Goal: Task Accomplishment & Management: Use online tool/utility

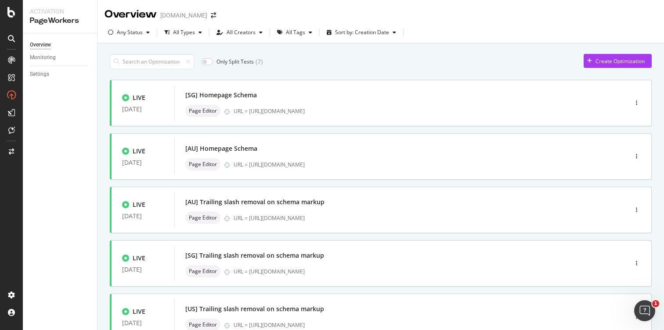
click at [341, 57] on div "Only Split Tests ( 7 ) Create Optimization" at bounding box center [381, 61] width 542 height 15
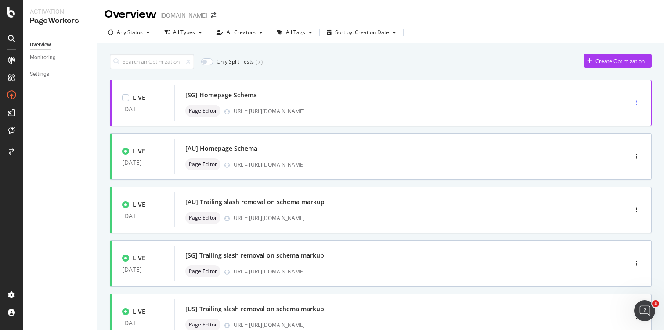
click at [632, 103] on div "button" at bounding box center [636, 102] width 8 height 5
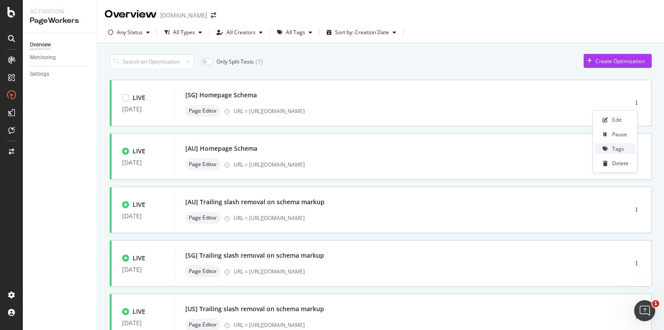
click at [623, 152] on div "Tags" at bounding box center [614, 148] width 41 height 11
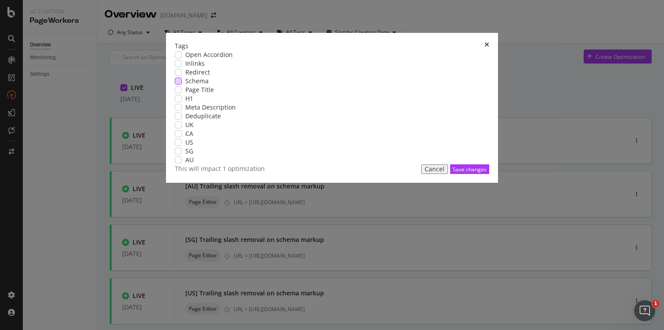
click at [208, 86] on span "Schema" at bounding box center [196, 81] width 23 height 9
click at [452, 173] on div "Save changes" at bounding box center [469, 169] width 34 height 7
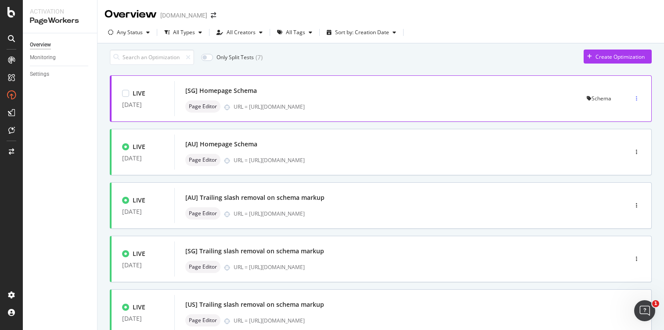
click at [632, 101] on div "button" at bounding box center [636, 98] width 8 height 5
click at [615, 150] on div "Tags" at bounding box center [618, 148] width 12 height 7
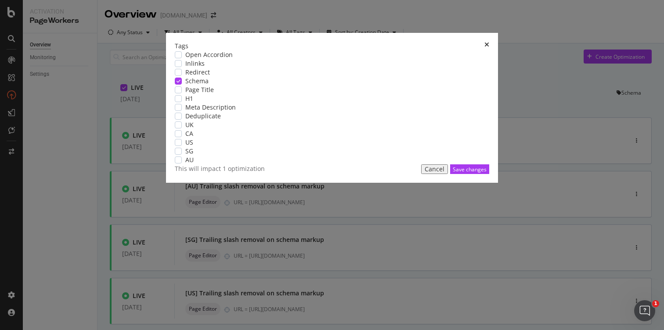
click at [180, 83] on icon "modal" at bounding box center [178, 81] width 4 height 4
click at [452, 173] on div "Save changes" at bounding box center [469, 169] width 34 height 7
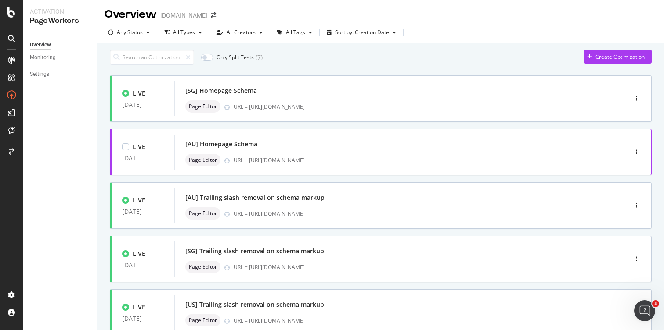
click at [287, 150] on div "[AU] Homepage Schema" at bounding box center [387, 144] width 405 height 12
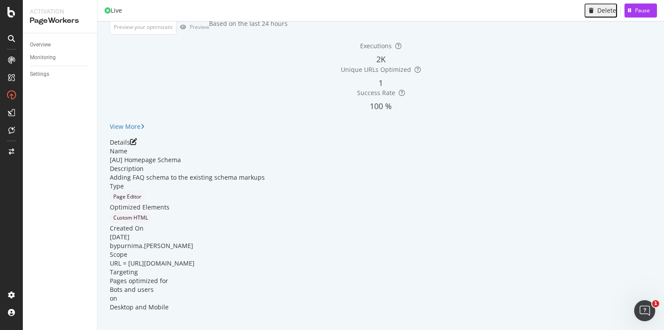
scroll to position [47, 0]
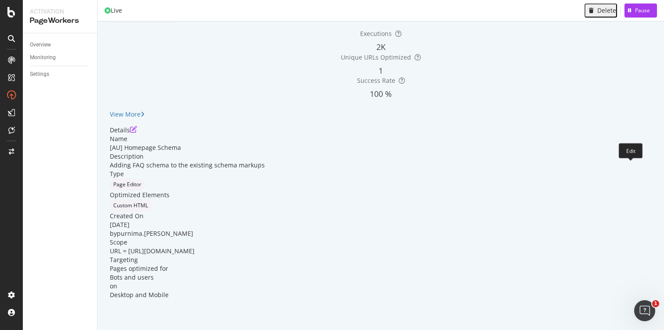
click at [137, 133] on icon "pen-to-square" at bounding box center [133, 129] width 7 height 7
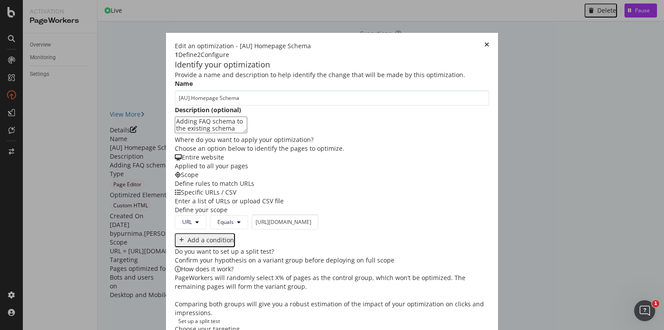
scroll to position [262, 0]
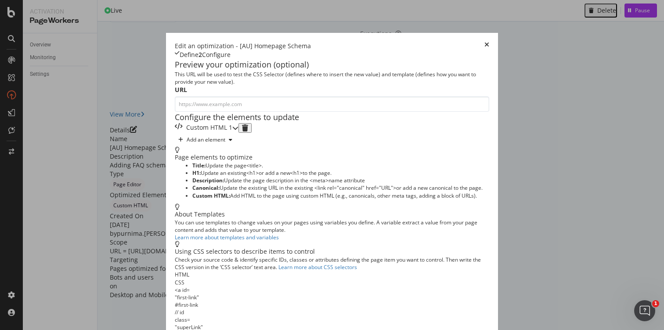
click at [232, 133] on div "Custom HTML 1" at bounding box center [203, 128] width 57 height 10
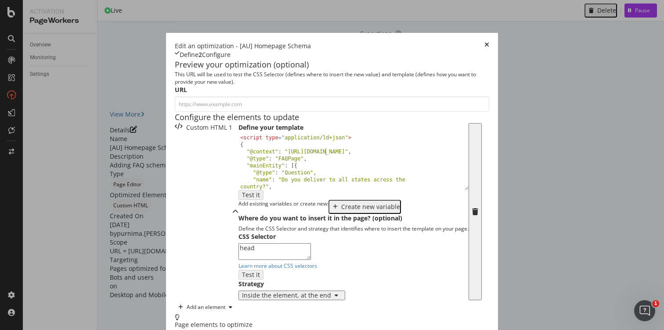
click at [238, 188] on div "< script type = "application/ld+json" > { "@context" : "[URL][DOMAIN_NAME]" , "…" at bounding box center [349, 168] width 223 height 69
drag, startPoint x: 83, startPoint y: 176, endPoint x: 195, endPoint y: 176, distance: 112.8
click at [238, 176] on div "< script type = "application/ld+json" > { "@context" : "[URL][DOMAIN_NAME]" , "…" at bounding box center [349, 168] width 223 height 69
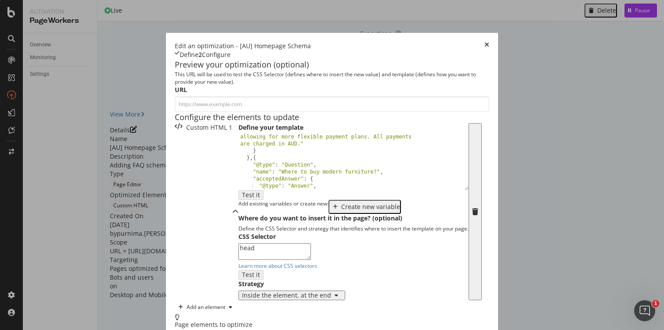
scroll to position [682, 0]
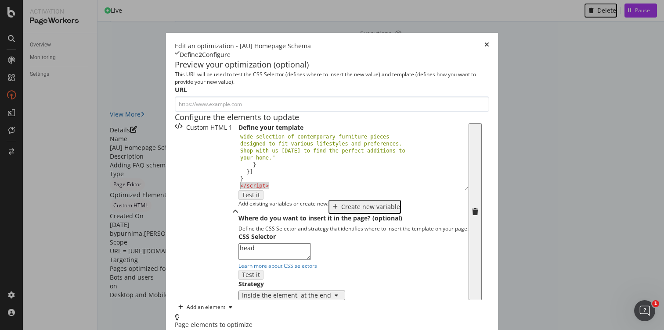
drag, startPoint x: 116, startPoint y: 225, endPoint x: 75, endPoint y: 223, distance: 40.8
click at [238, 223] on div "Define your template <script type="application/ld+json"> "text" : "The best pla…" at bounding box center [353, 211] width 230 height 177
type textarea "</script>"
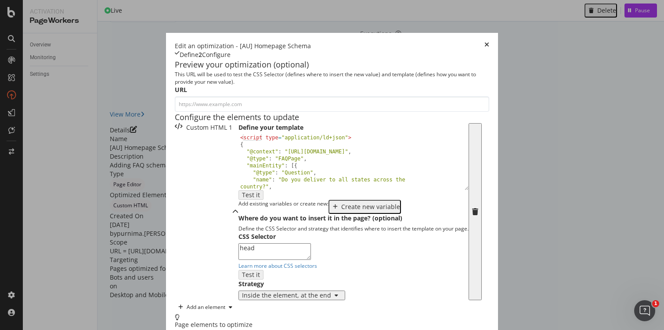
scroll to position [162, 0]
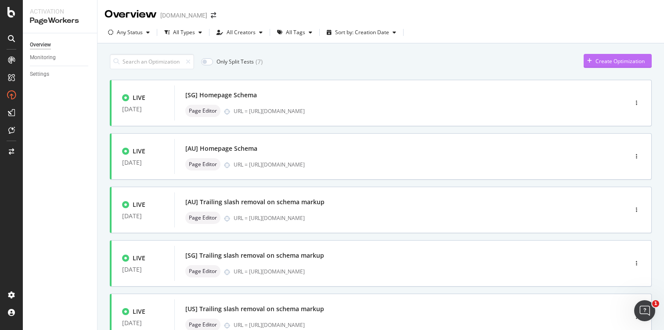
click at [587, 63] on icon "button" at bounding box center [589, 60] width 5 height 5
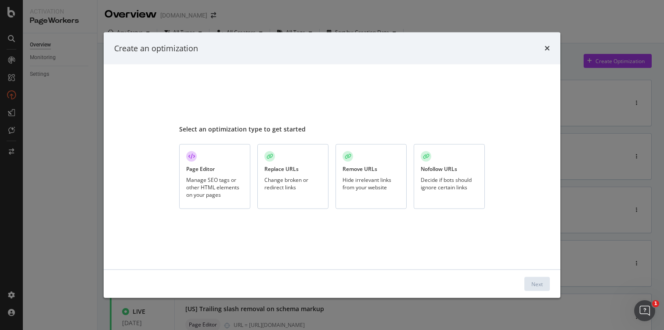
click at [196, 172] on div "Page Editor" at bounding box center [200, 168] width 29 height 7
click at [538, 284] on div "Next" at bounding box center [536, 283] width 11 height 7
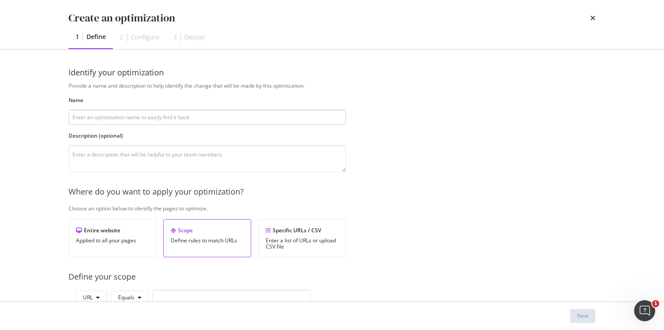
click at [179, 118] on input "modal" at bounding box center [206, 117] width 277 height 15
type input "[US] OnlineStore Schema Markup for PDP and PLP"
click at [166, 155] on textarea "modal" at bounding box center [206, 158] width 277 height 27
click at [122, 156] on textarea "To boost visibility on online store." at bounding box center [206, 158] width 277 height 27
click at [174, 155] on textarea "To boost visibility as an online store." at bounding box center [206, 158] width 277 height 27
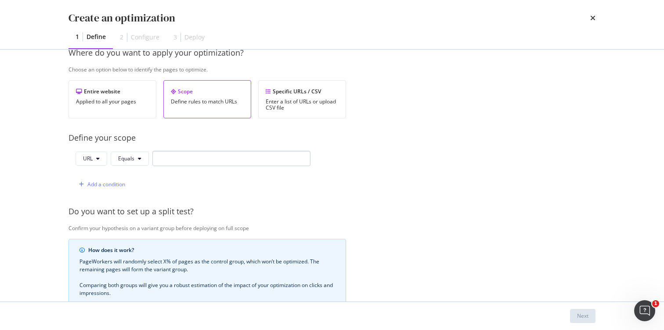
scroll to position [135, 0]
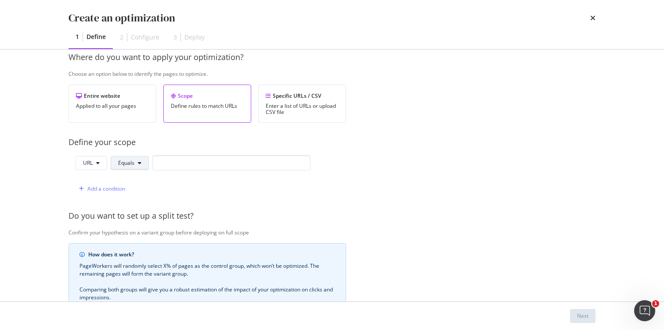
type textarea "To boost visibility as an online store. Added to counter recent drop in ranking…"
click at [142, 160] on button "Equals" at bounding box center [130, 163] width 38 height 14
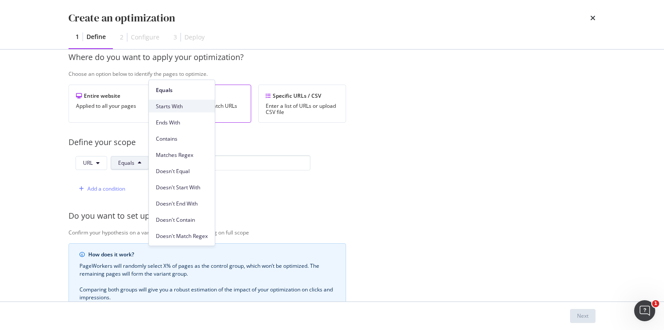
click at [179, 103] on span "Starts With" at bounding box center [182, 106] width 52 height 8
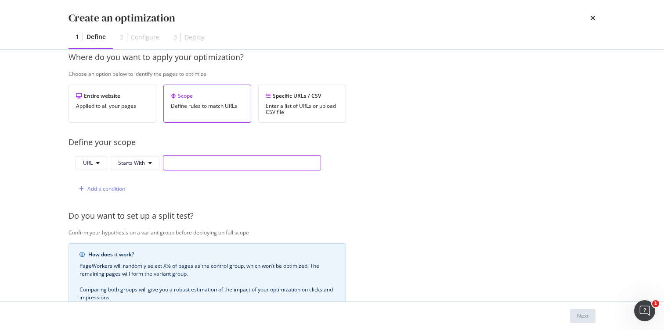
click at [192, 165] on input "modal" at bounding box center [242, 162] width 158 height 15
paste input "https://www.castlery.com/us/products/"
type input "https://www.castlery.com/us/products/"
click at [93, 190] on div "Add a condition" at bounding box center [106, 188] width 38 height 7
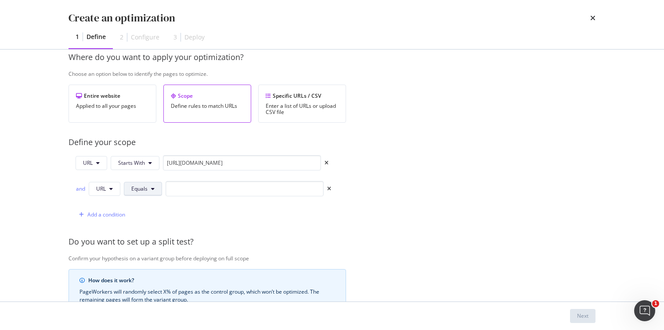
click at [141, 187] on span "Equals" at bounding box center [139, 188] width 16 height 7
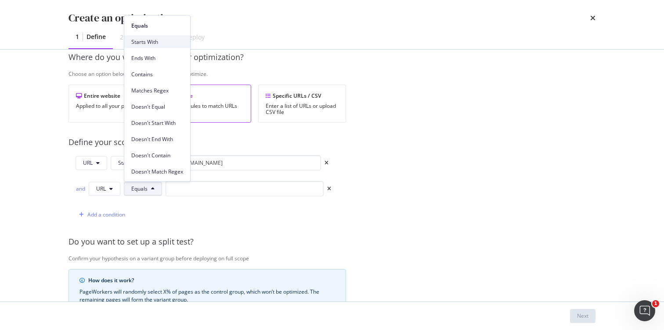
click at [154, 37] on div "Starts With" at bounding box center [157, 42] width 66 height 13
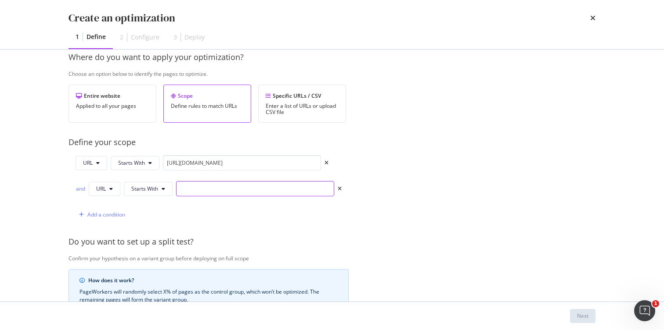
click at [230, 188] on input "modal" at bounding box center [255, 188] width 158 height 15
paste input "https://www.castlery.com/us/new"
type input "https://www.castlery.com/us/new"
click at [103, 187] on span "URL" at bounding box center [101, 188] width 10 height 7
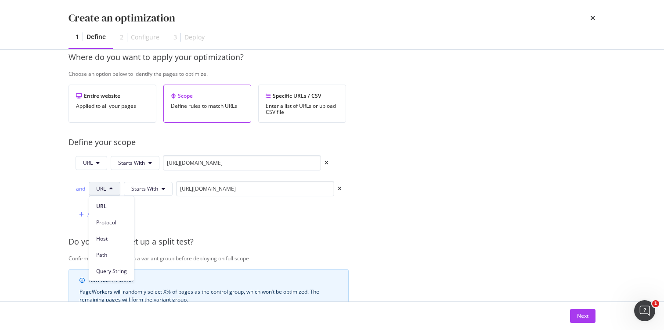
click at [36, 185] on div "Create an optimization 1 Define 2 Configure 3 Deploy Identify your optimization…" at bounding box center [332, 165] width 664 height 330
click at [107, 217] on div "Add a condition" at bounding box center [106, 214] width 38 height 7
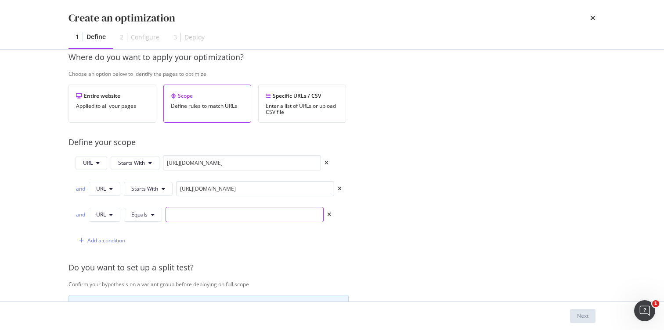
click at [208, 215] on input "modal" at bounding box center [244, 214] width 158 height 15
paste input "https://www.castlery.com/us/sofas/"
type input "https://www.castlery.com/us/sofas/"
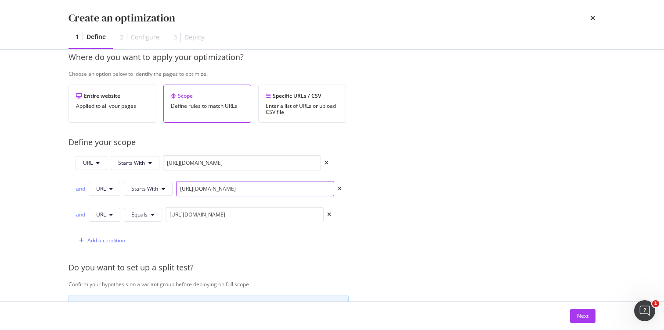
click at [276, 190] on input "https://www.castlery.com/us/new" at bounding box center [255, 188] width 158 height 15
type input "https://www.castlery.com/us/new/"
click at [105, 242] on div "Add a condition" at bounding box center [106, 240] width 38 height 7
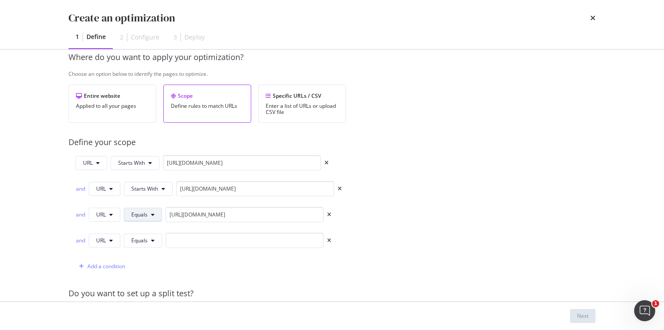
click at [135, 213] on span "Equals" at bounding box center [139, 214] width 16 height 7
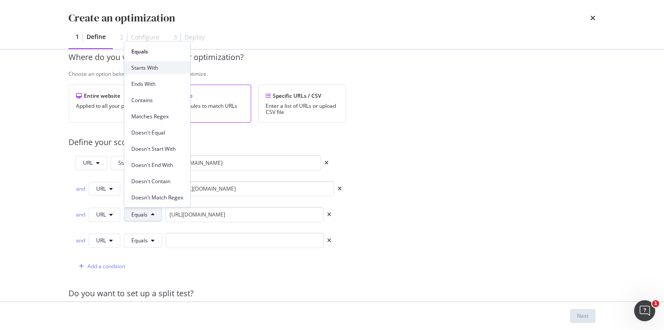
click at [153, 64] on span "Starts With" at bounding box center [157, 68] width 52 height 8
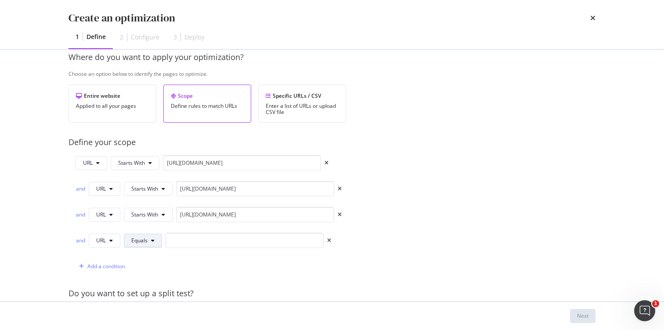
click at [148, 240] on button "Equals" at bounding box center [143, 241] width 38 height 14
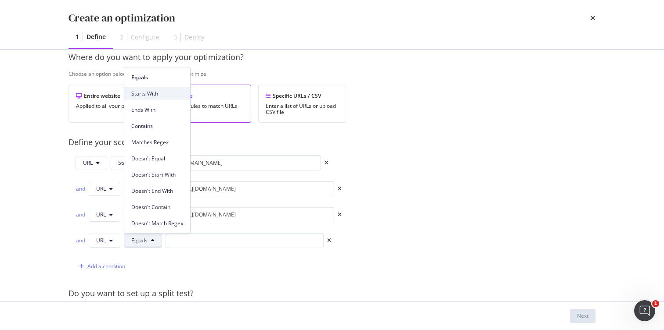
click at [151, 96] on span "Starts With" at bounding box center [157, 94] width 52 height 8
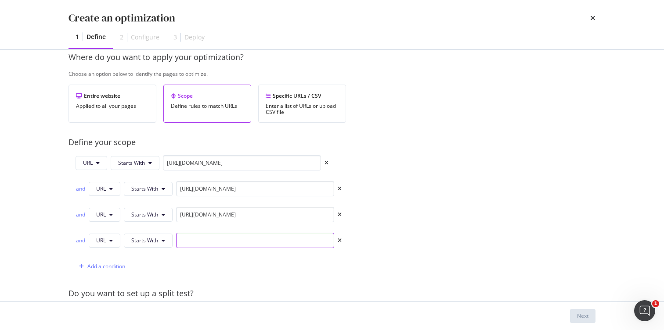
click at [222, 237] on input "modal" at bounding box center [255, 240] width 158 height 15
paste input "https://www.castlery.com/us/tables/"
type input "https://www.castlery.com/us/tables/"
click at [118, 268] on div "Add a condition" at bounding box center [106, 266] width 38 height 7
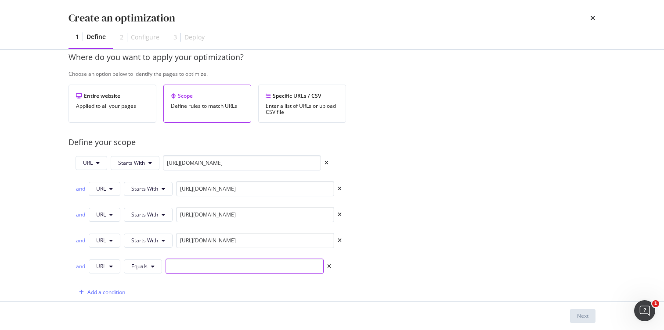
click at [194, 271] on input "modal" at bounding box center [244, 266] width 158 height 15
paste input "https://www.castlery.com/us/chairs/"
type input "https://www.castlery.com/us/chairs/"
click at [106, 290] on div "Add a condition" at bounding box center [106, 292] width 38 height 7
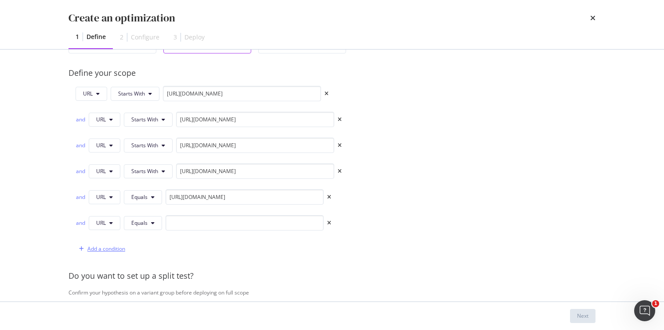
scroll to position [256, 0]
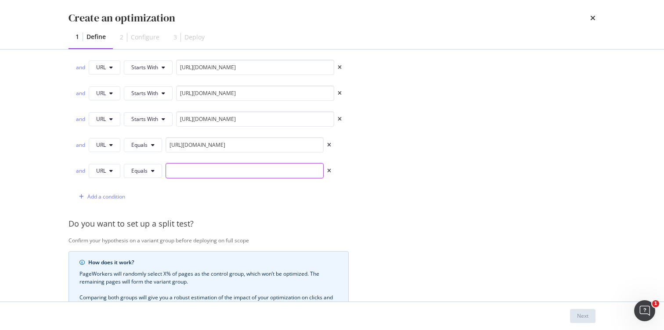
click at [209, 169] on input "modal" at bounding box center [244, 170] width 158 height 15
paste input "https://www.castlery.com/us/beds/"
type input "https://www.castlery.com/us/beds/"
click at [148, 148] on button "Equals" at bounding box center [143, 145] width 38 height 14
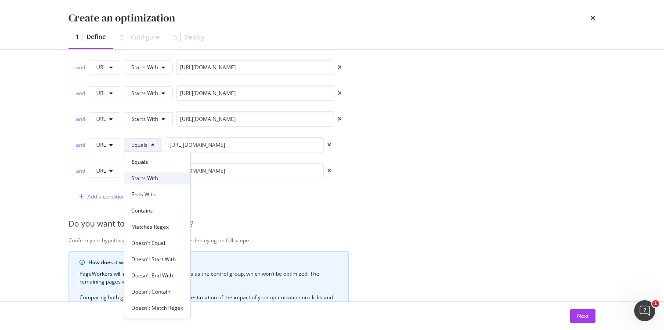
click at [152, 179] on span "Starts With" at bounding box center [157, 179] width 52 height 8
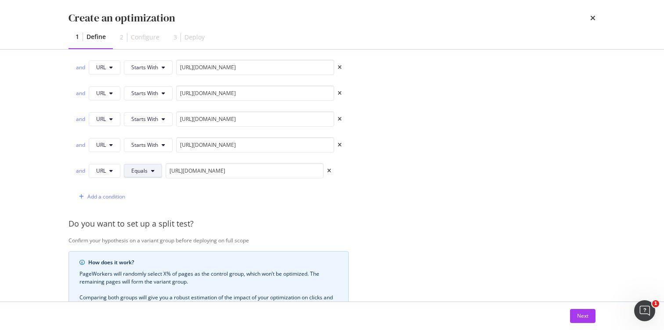
click at [150, 172] on button "Equals" at bounding box center [143, 171] width 38 height 14
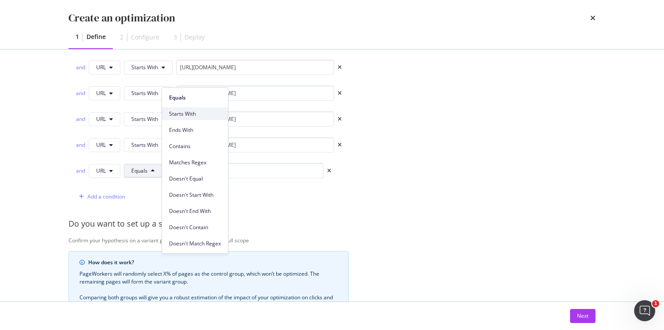
click at [187, 118] on div "Starts With" at bounding box center [195, 114] width 66 height 13
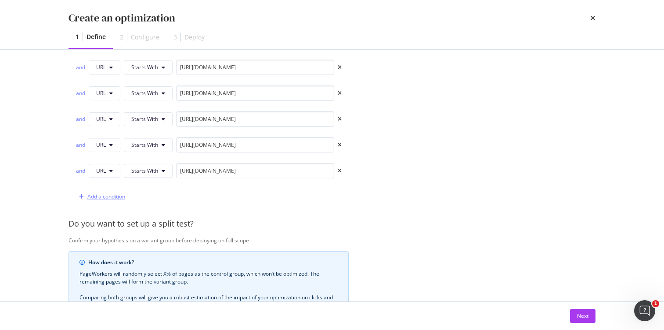
click at [98, 200] on div "Add a condition" at bounding box center [106, 196] width 38 height 7
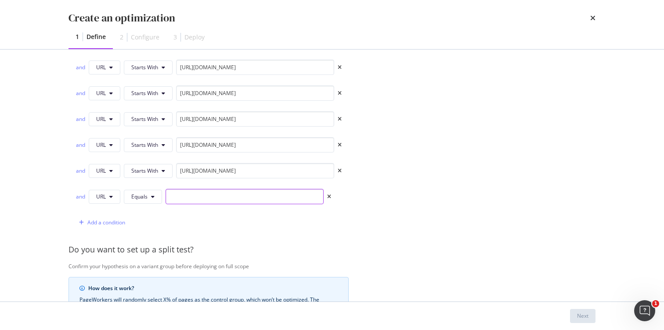
click at [225, 194] on input "modal" at bounding box center [244, 196] width 158 height 15
paste input "https://www.castlery.com/us/storage/"
type input "https://www.castlery.com/us/storage/"
click at [116, 225] on div "Add a condition" at bounding box center [106, 222] width 38 height 7
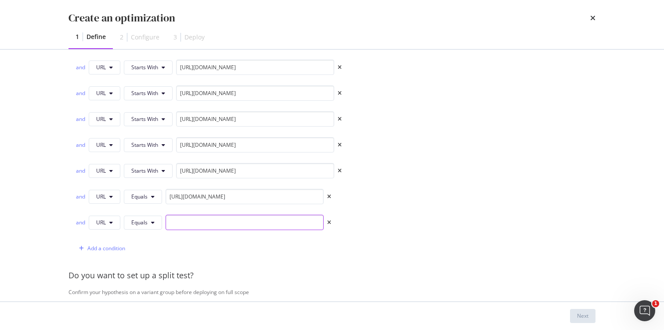
click at [201, 220] on input "modal" at bounding box center [244, 222] width 158 height 15
paste input "https://www.castlery.com/us/furniture-sets/"
type input "https://www.castlery.com/us/furniture-sets/"
click at [108, 251] on div "Add a condition" at bounding box center [106, 248] width 38 height 7
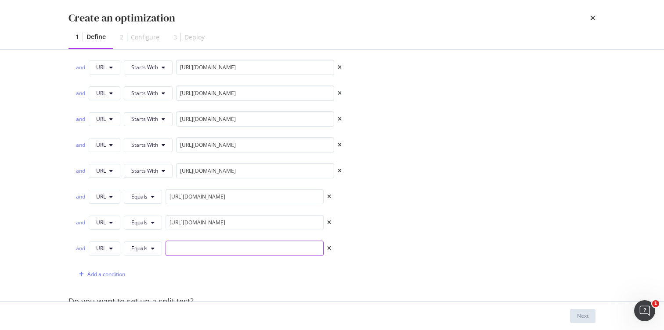
click at [257, 251] on input "modal" at bounding box center [244, 248] width 158 height 15
paste input "https://www.castlery.com/us/outdoor/"
type input "https://www.castlery.com/us/outdoor/"
click at [115, 273] on div "Add a condition" at bounding box center [106, 274] width 38 height 7
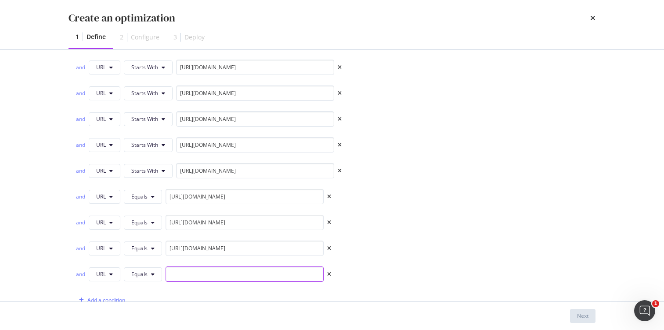
click at [214, 273] on input "modal" at bounding box center [244, 274] width 158 height 15
paste input "https://www.castlery.com/us/accessories/"
type input "https://www.castlery.com/us/accessories/"
click at [145, 192] on button "Equals" at bounding box center [143, 197] width 38 height 14
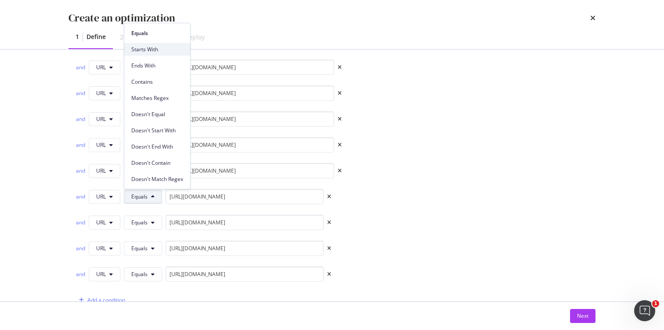
click at [156, 49] on span "Starts With" at bounding box center [157, 50] width 52 height 8
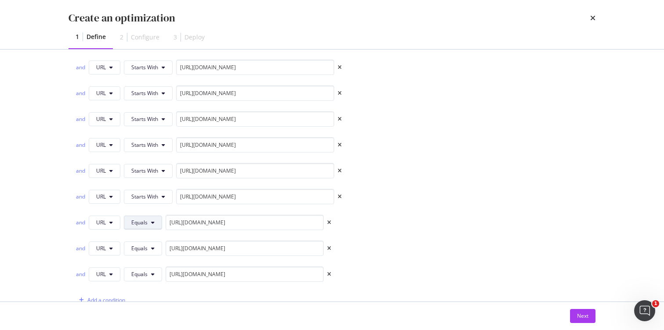
click at [152, 225] on icon "modal" at bounding box center [153, 222] width 4 height 5
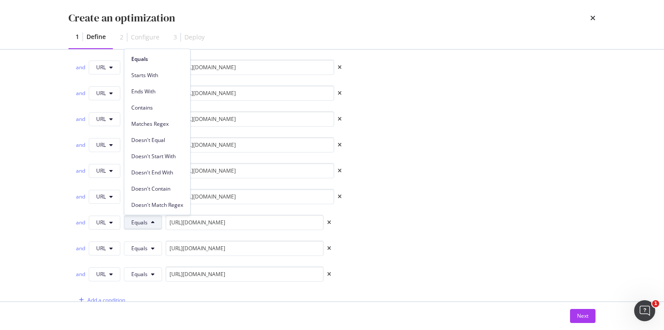
click at [166, 83] on div "Ends With" at bounding box center [157, 90] width 66 height 16
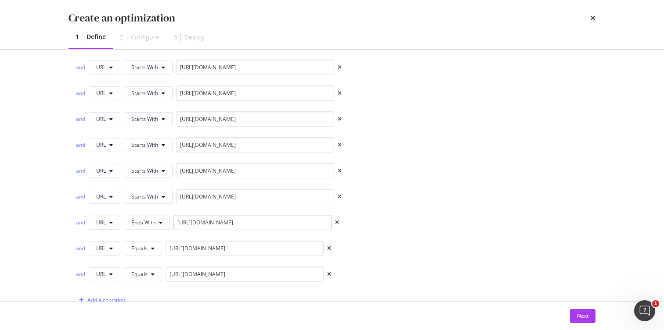
drag, startPoint x: 152, startPoint y: 222, endPoint x: 187, endPoint y: 226, distance: 34.8
click at [152, 222] on span "Ends With" at bounding box center [143, 222] width 24 height 7
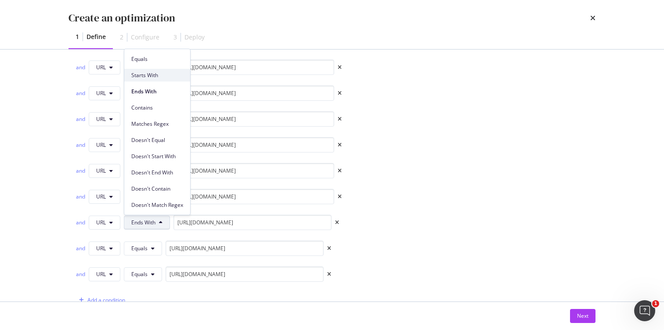
click at [158, 76] on span "Starts With" at bounding box center [157, 76] width 52 height 8
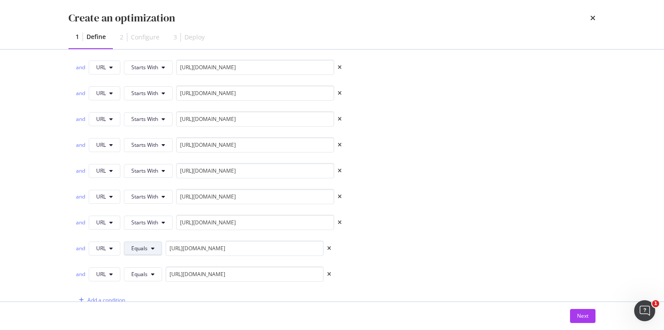
click at [144, 249] on span "Equals" at bounding box center [139, 248] width 16 height 7
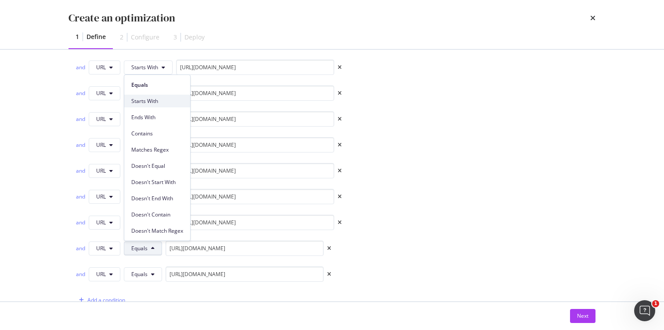
click at [152, 98] on span "Starts With" at bounding box center [157, 101] width 52 height 8
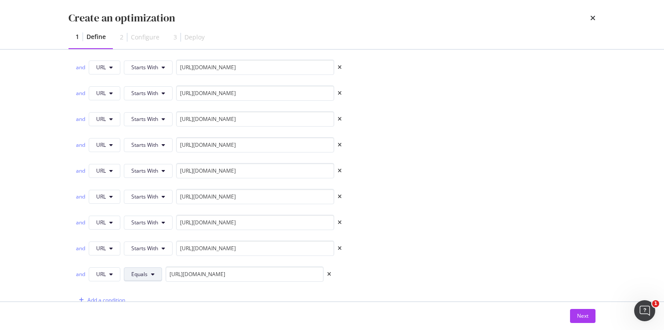
click at [145, 276] on span "Equals" at bounding box center [139, 274] width 16 height 7
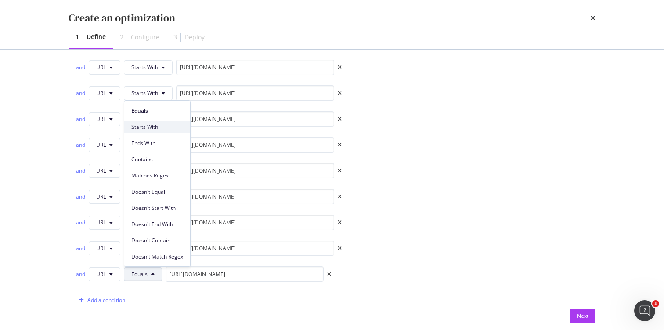
click at [155, 129] on span "Starts With" at bounding box center [157, 127] width 52 height 8
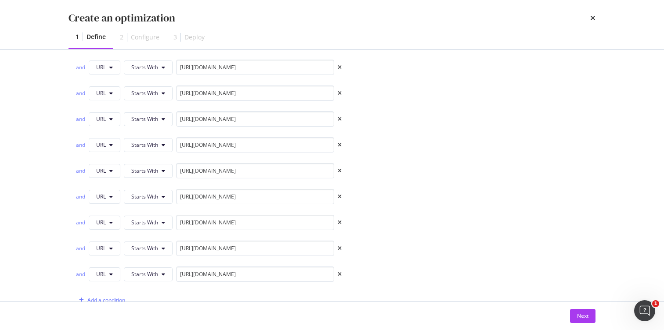
click at [414, 176] on div "Provide a name and description to help identify the change that will be made by…" at bounding box center [331, 179] width 527 height 707
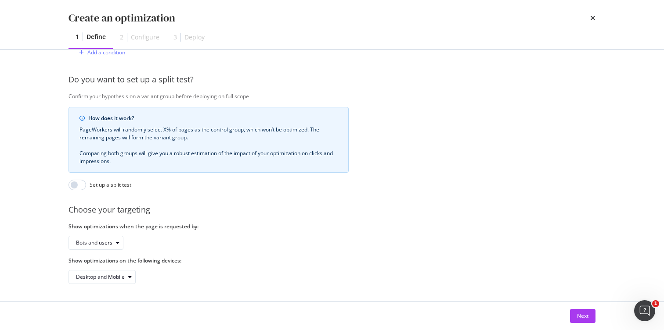
scroll to position [511, 0]
click at [577, 317] on div "Next" at bounding box center [582, 315] width 11 height 7
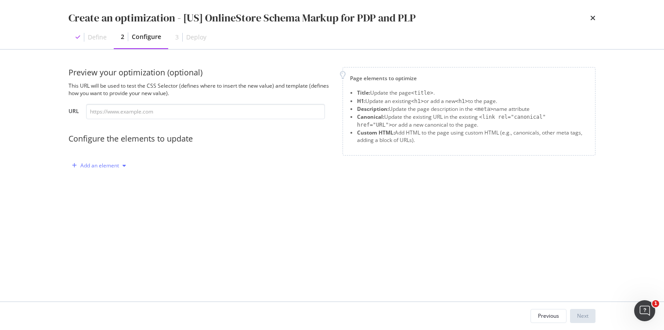
click at [121, 165] on div "modal" at bounding box center [124, 165] width 11 height 5
click at [102, 233] on div "Title H1 Description Canonical Custom HTML" at bounding box center [103, 211] width 63 height 76
click at [103, 240] on div "Custom HTML" at bounding box center [109, 240] width 35 height 7
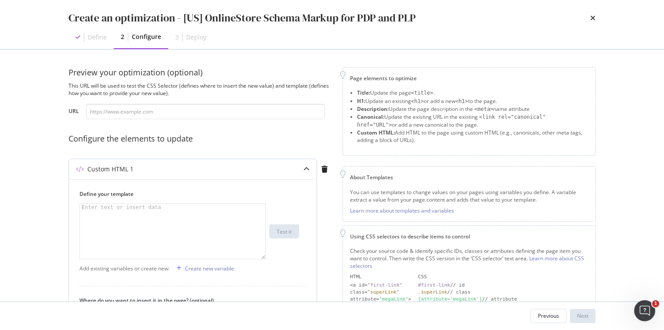
click at [114, 210] on div "Enter text or insert data" at bounding box center [121, 207] width 83 height 7
paste textarea "<script type="application/ld+json">"
type textarea "<script type="application/ld+json">"
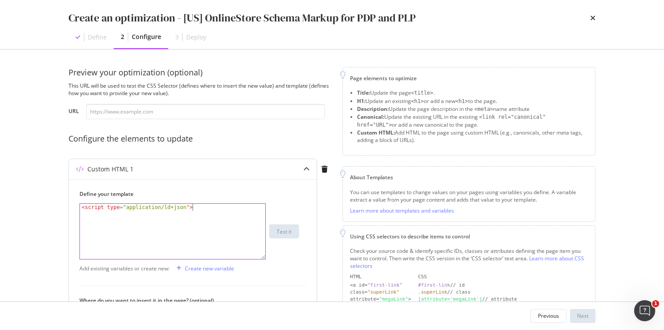
click at [86, 219] on div "< script type = "application/ld+json" >" at bounding box center [172, 238] width 185 height 69
click at [198, 209] on div "< script type = "application/ld+json" >" at bounding box center [172, 238] width 185 height 69
paste textarea "Cursor at row 25"
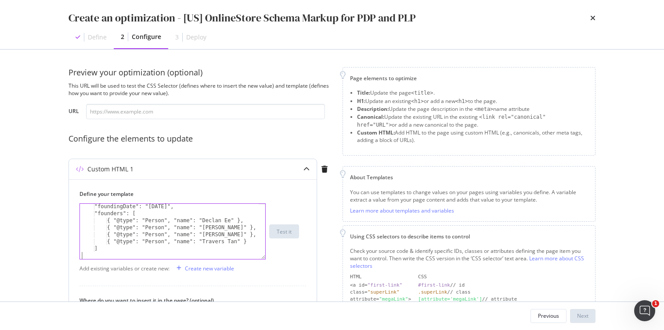
scroll to position [148, 0]
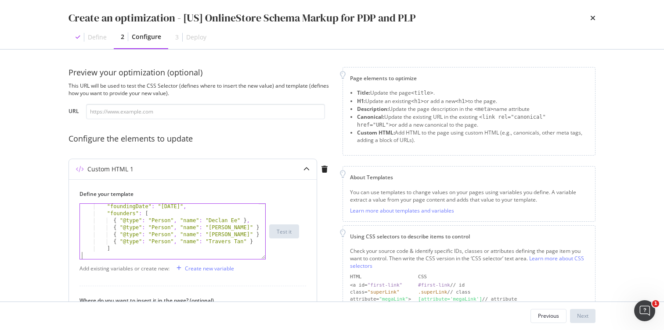
click at [90, 255] on div ""foundingDate" : "2013-10-21" , "founders" : [ { "@type" : "Person" , "name" : …" at bounding box center [169, 237] width 179 height 69
paste textarea "</script>"
type textarea "{ "@type": "Person", "name": "Zhou Zhiwei" },"
drag, startPoint x: 248, startPoint y: 233, endPoint x: 273, endPoint y: 233, distance: 24.6
click at [248, 233] on div ""foundingDate" : "2013-10-21" , "founders" : [ { "@type" : "Person" , "name" : …" at bounding box center [169, 237] width 179 height 69
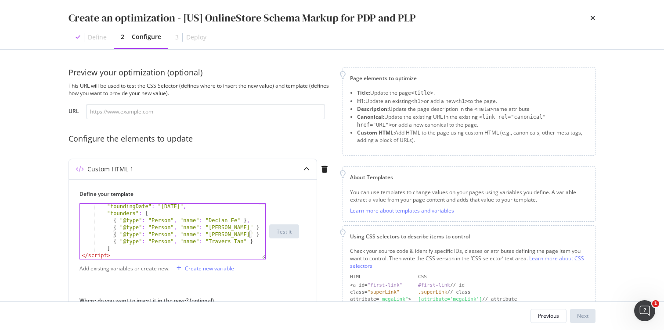
click at [51, 248] on div "Preview your optimization (optional) This URL will be used to test the CSS Sele…" at bounding box center [332, 176] width 562 height 252
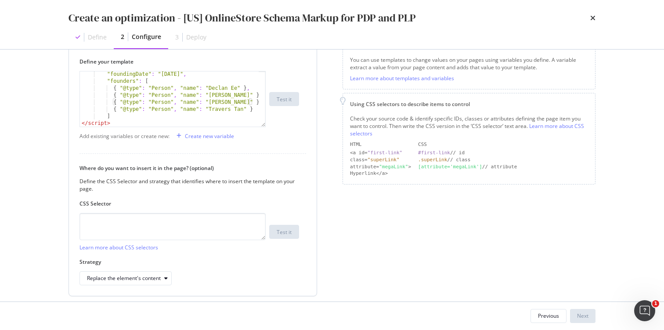
scroll to position [135, 0]
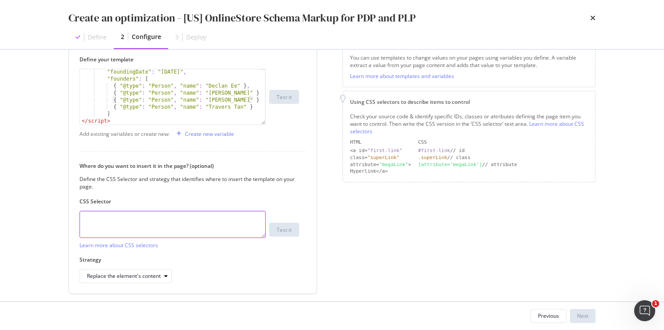
click at [136, 226] on textarea "modal" at bounding box center [172, 224] width 186 height 27
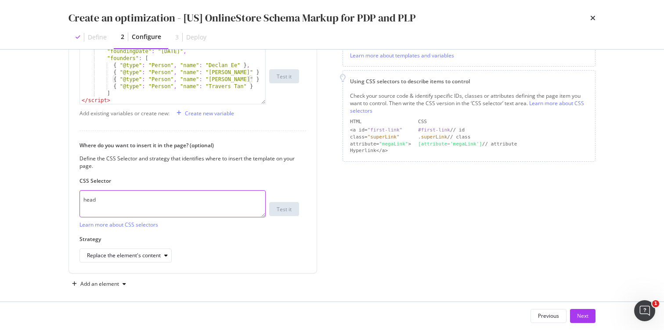
scroll to position [162, 0]
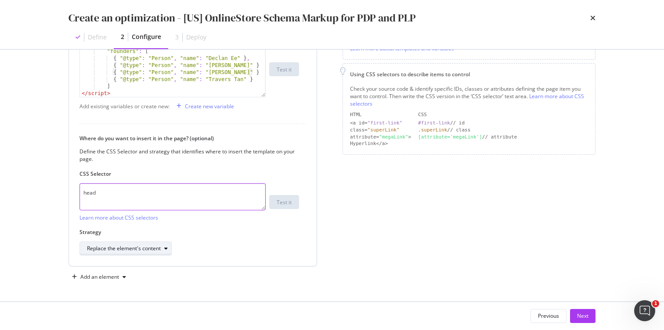
type textarea "head"
click at [150, 253] on div "Replace the element's content" at bounding box center [129, 249] width 84 height 12
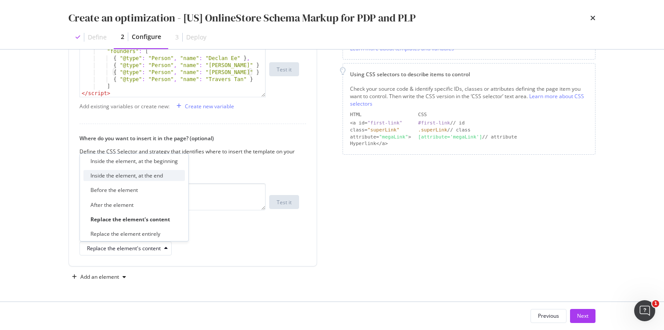
click at [158, 176] on div "Inside the element, at the end" at bounding box center [126, 175] width 72 height 7
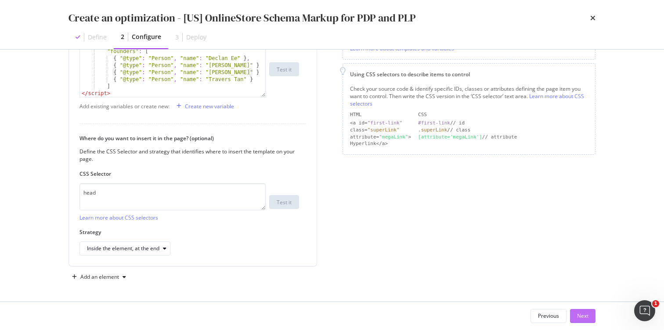
click at [588, 316] on button "Next" at bounding box center [582, 316] width 25 height 14
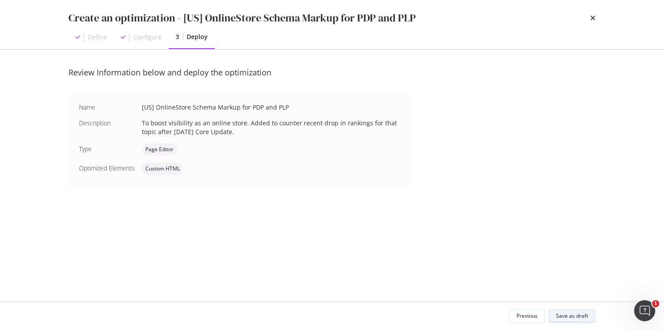
scroll to position [0, 0]
click at [569, 314] on div "Save as draft" at bounding box center [572, 315] width 32 height 7
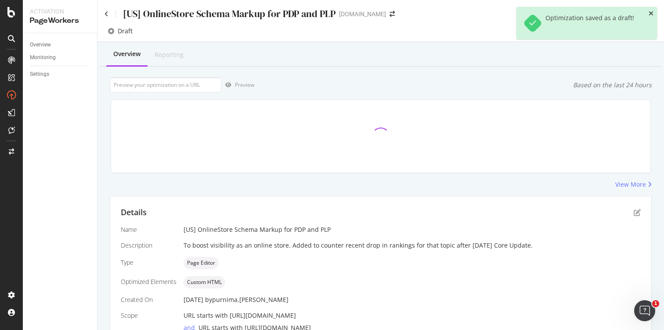
click at [650, 13] on icon "close toast" at bounding box center [650, 14] width 5 height 6
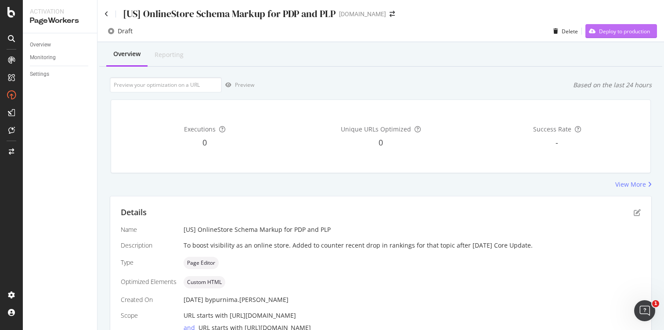
click at [601, 30] on div "Deploy to production" at bounding box center [624, 31] width 51 height 7
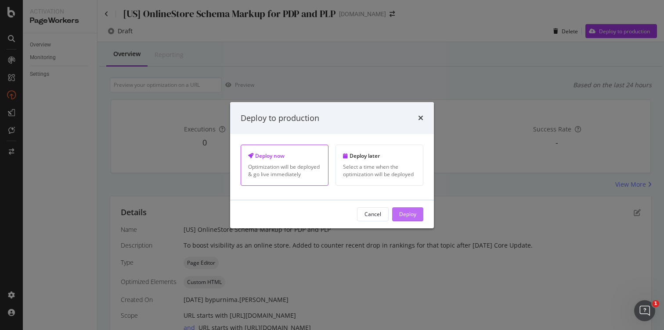
click at [406, 218] on div "Deploy" at bounding box center [407, 214] width 17 height 13
